Goal: Check status: Check status

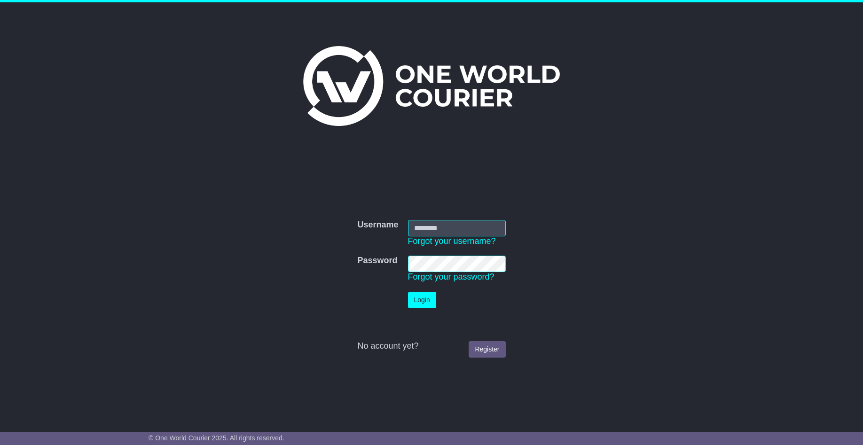
type input "**********"
click at [417, 303] on button "Login" at bounding box center [422, 300] width 28 height 16
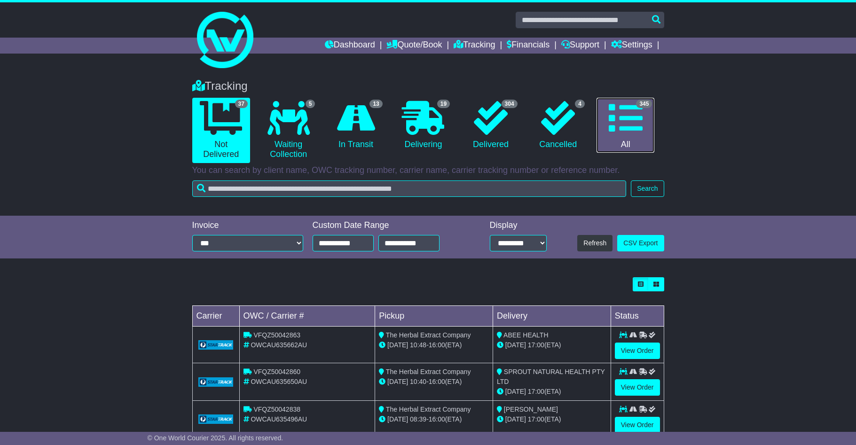
drag, startPoint x: 653, startPoint y: 128, endPoint x: 364, endPoint y: 158, distance: 290.5
click at [653, 128] on link "345 All" at bounding box center [625, 125] width 58 height 55
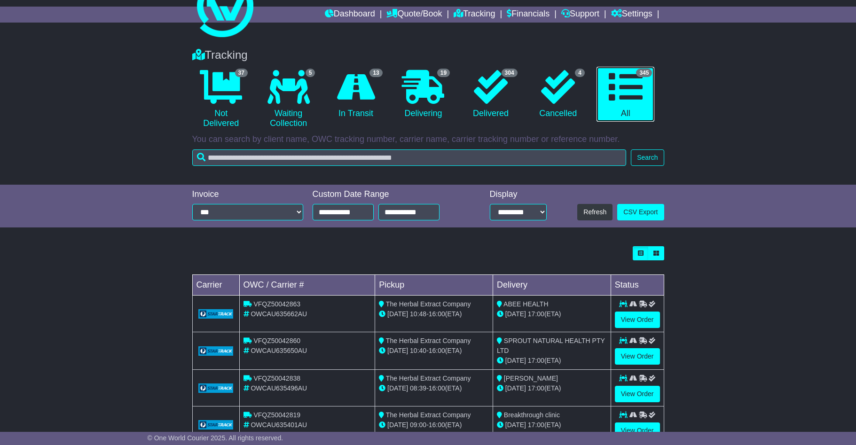
scroll to position [47, 0]
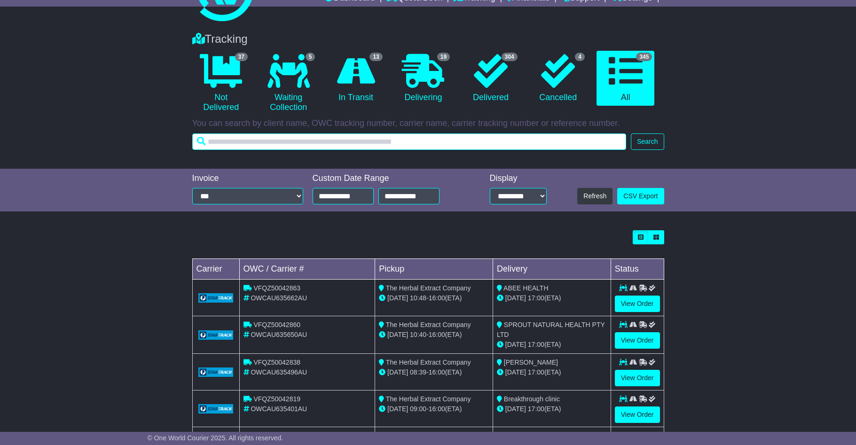
click at [246, 135] on input "text" at bounding box center [409, 141] width 434 height 16
type input "**********"
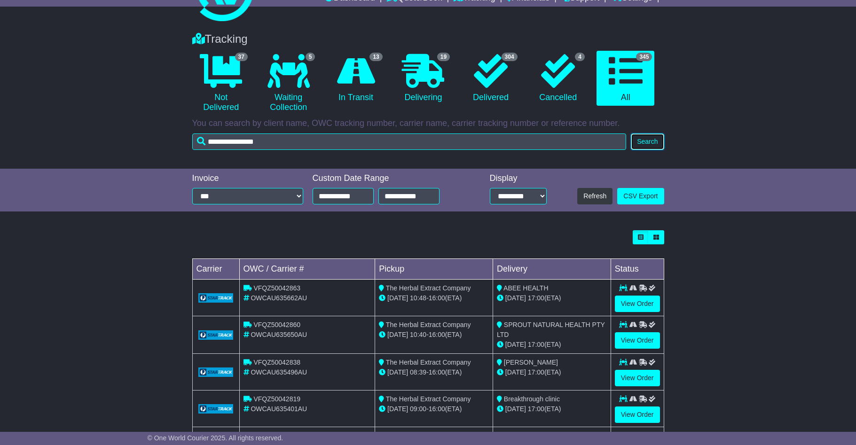
drag, startPoint x: 660, startPoint y: 134, endPoint x: 659, endPoint y: 140, distance: 6.2
click at [660, 135] on button "Search" at bounding box center [647, 141] width 33 height 16
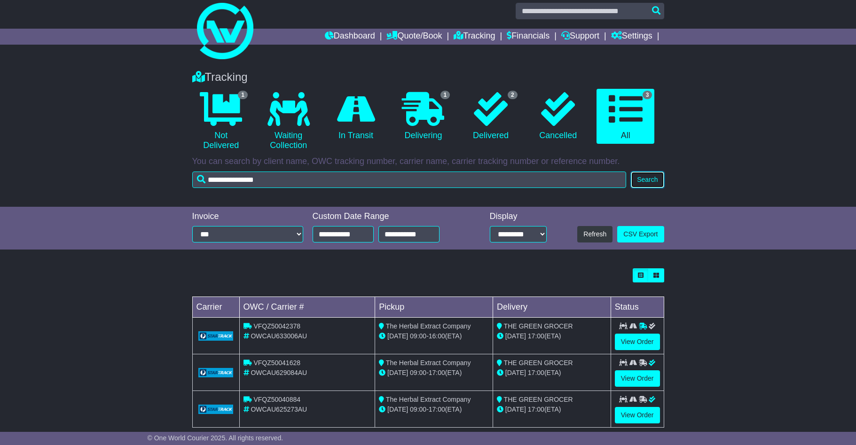
scroll to position [25, 0]
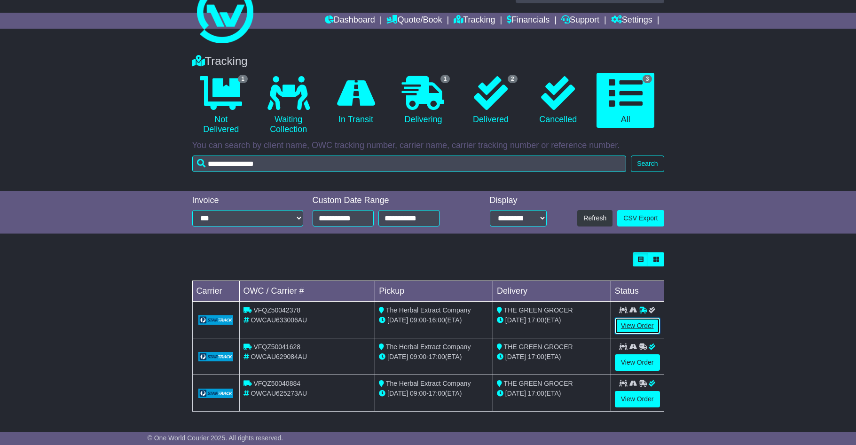
click at [655, 323] on link "View Order" at bounding box center [637, 326] width 45 height 16
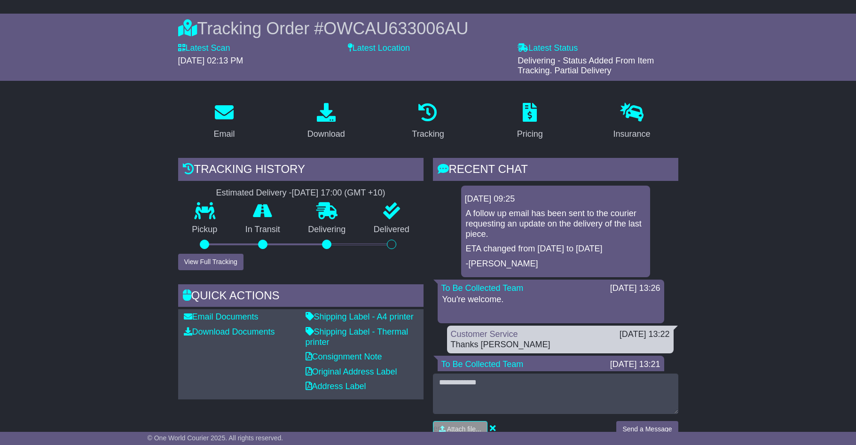
scroll to position [94, 0]
